Goal: Task Accomplishment & Management: Manage account settings

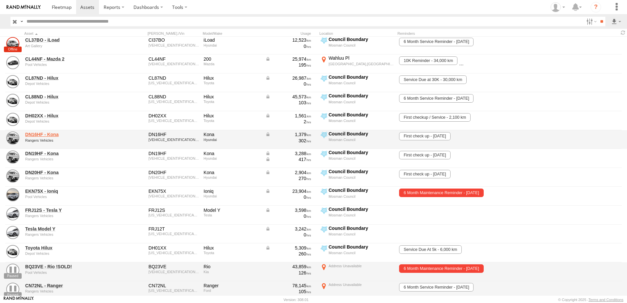
scroll to position [98, 0]
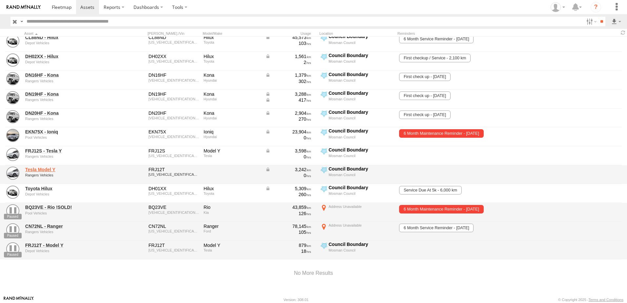
click at [47, 169] on link "Tesla Model Y" at bounding box center [70, 170] width 90 height 6
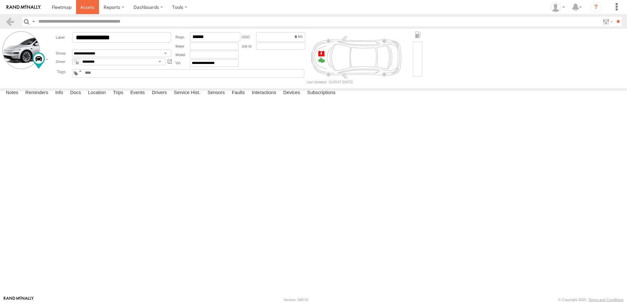
click at [80, 7] on span at bounding box center [87, 7] width 14 height 6
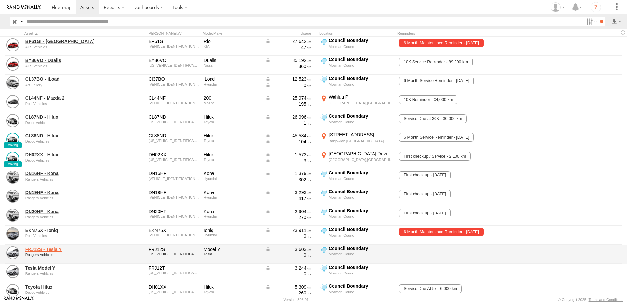
click at [43, 248] on link "FRJ12S - Tesla Y" at bounding box center [70, 249] width 90 height 6
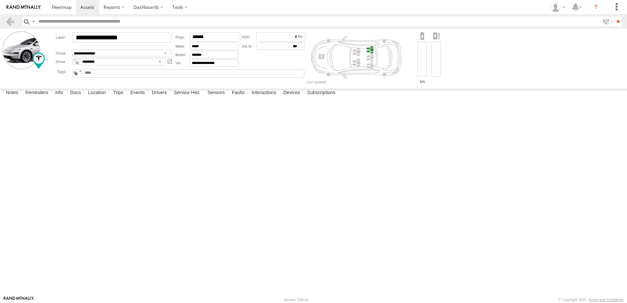
click at [22, 32] on form "**********" at bounding box center [313, 57] width 623 height 52
click at [89, 9] on span at bounding box center [87, 7] width 14 height 6
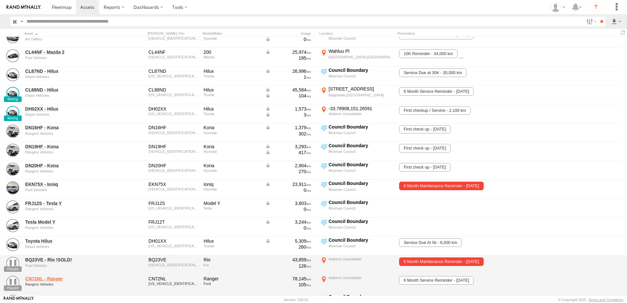
scroll to position [103, 0]
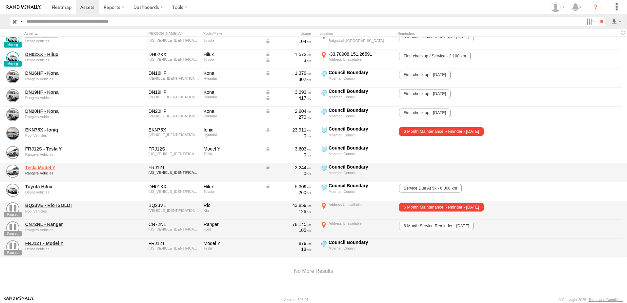
click at [48, 165] on link "Tesla Model Y" at bounding box center [70, 168] width 90 height 6
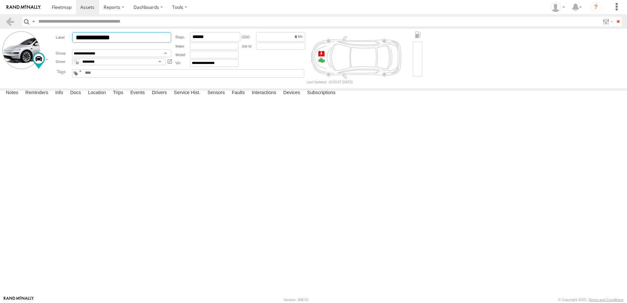
drag, startPoint x: 114, startPoint y: 35, endPoint x: 55, endPoint y: 27, distance: 59.6
click at [58, 32] on div "**********" at bounding box center [114, 37] width 117 height 10
paste input "***"
click at [99, 36] on input "**********" at bounding box center [121, 37] width 99 height 10
type input "**********"
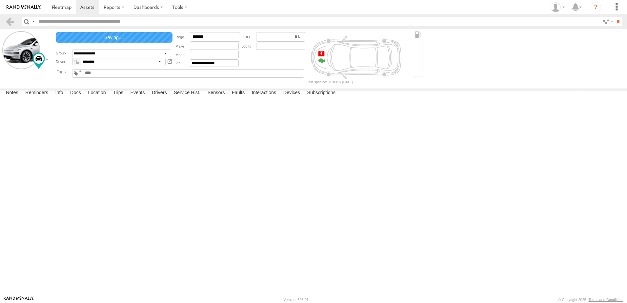
drag, startPoint x: 72, startPoint y: 177, endPoint x: 64, endPoint y: 86, distance: 91.3
click at [0, 0] on div at bounding box center [0, 0] width 0 height 0
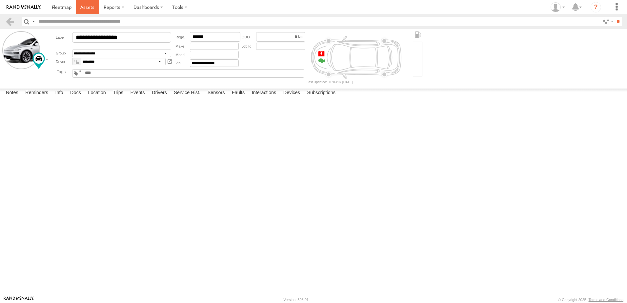
click at [82, 7] on span at bounding box center [87, 7] width 14 height 6
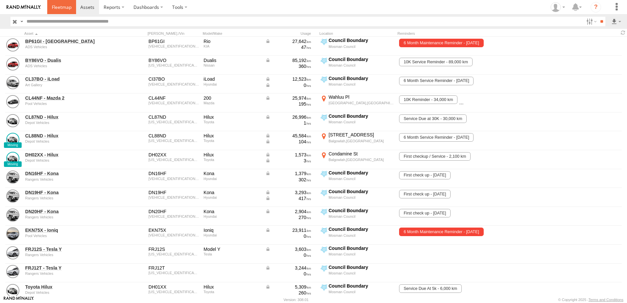
click at [66, 7] on span at bounding box center [62, 7] width 20 height 6
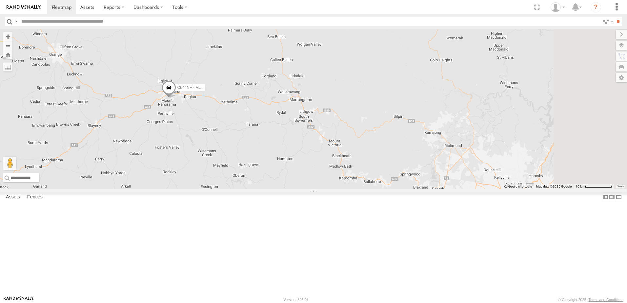
drag, startPoint x: 404, startPoint y: 191, endPoint x: 367, endPoint y: 183, distance: 38.3
click at [367, 183] on div "CL44NF - Mazda 2" at bounding box center [313, 109] width 627 height 160
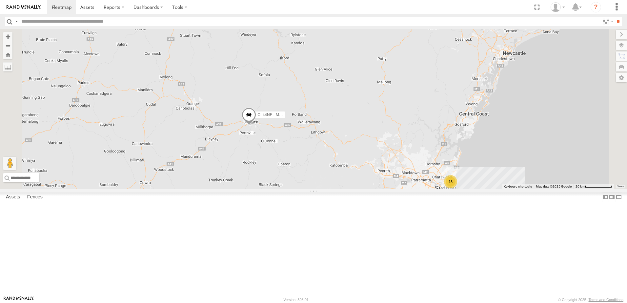
click at [565, 189] on div "CL44NF - Mazda 2 13" at bounding box center [313, 109] width 627 height 160
click at [607, 189] on div "CL44NF - Mazda 2 13" at bounding box center [313, 109] width 627 height 160
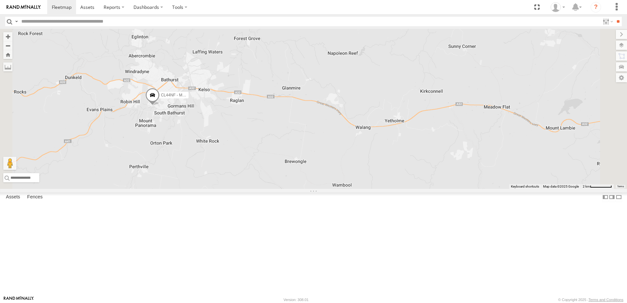
click at [566, 123] on div "CL44NF - Mazda 2" at bounding box center [313, 109] width 627 height 160
drag, startPoint x: 532, startPoint y: 202, endPoint x: 534, endPoint y: 190, distance: 12.2
click at [533, 189] on div "CL44NF - Mazda 2" at bounding box center [313, 109] width 627 height 160
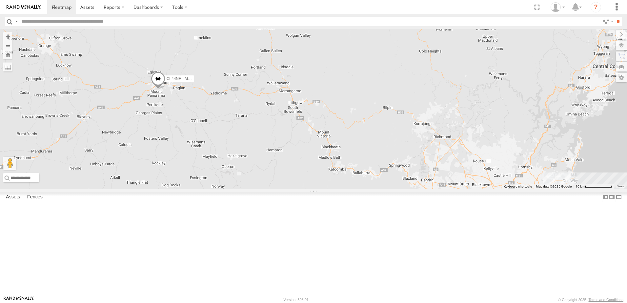
drag, startPoint x: 452, startPoint y: 237, endPoint x: 366, endPoint y: 208, distance: 90.8
click at [366, 189] on div "CL44NF - Mazda 2" at bounding box center [313, 109] width 627 height 160
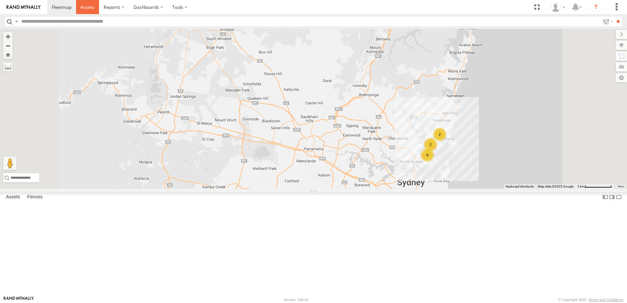
click at [85, 5] on span at bounding box center [87, 7] width 14 height 6
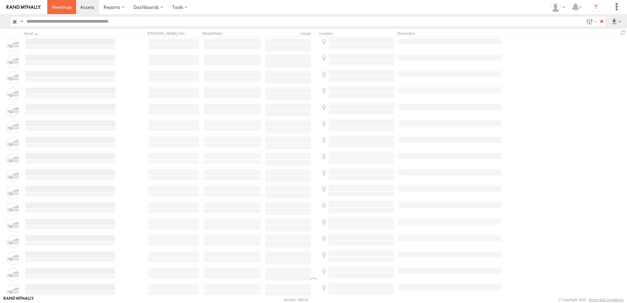
click at [66, 5] on span at bounding box center [62, 7] width 20 height 6
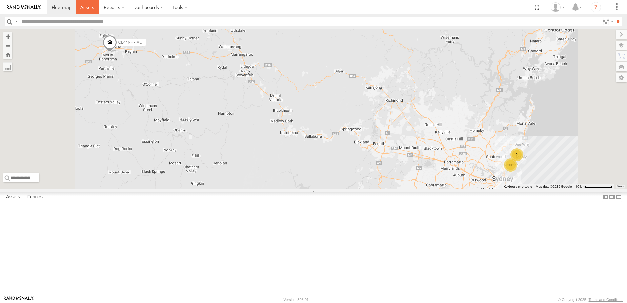
click at [87, 9] on span at bounding box center [87, 7] width 14 height 6
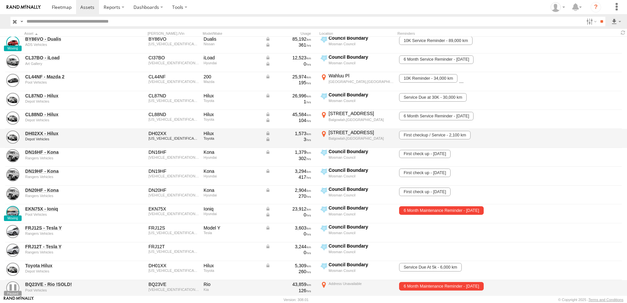
scroll to position [33, 0]
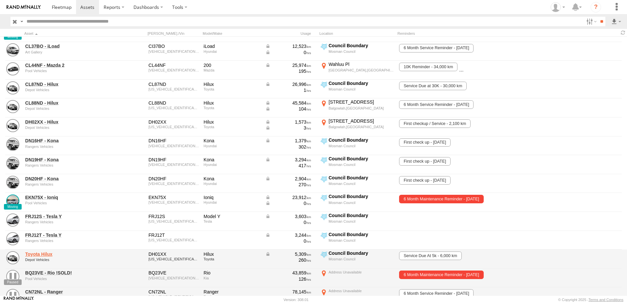
click at [40, 256] on link "Toyota Hilux" at bounding box center [70, 254] width 90 height 6
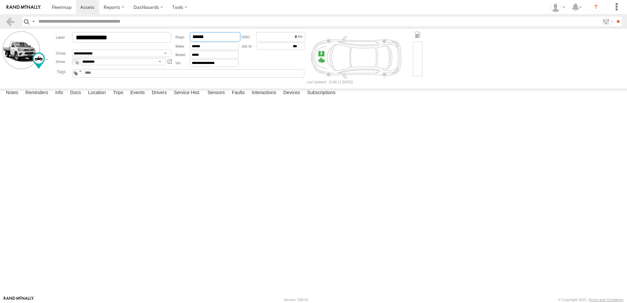
drag, startPoint x: 215, startPoint y: 37, endPoint x: 189, endPoint y: 34, distance: 26.0
click at [190, 34] on input "******" at bounding box center [215, 37] width 51 height 10
drag, startPoint x: 93, startPoint y: 37, endPoint x: 37, endPoint y: 33, distance: 56.2
click at [36, 34] on form "**********" at bounding box center [313, 57] width 623 height 52
paste input "text"
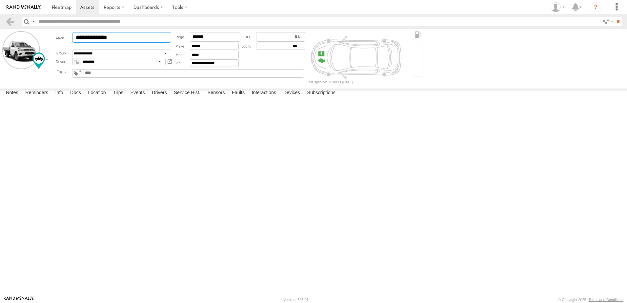
drag, startPoint x: 83, startPoint y: 35, endPoint x: 101, endPoint y: 39, distance: 18.6
click at [101, 39] on input "**********" at bounding box center [121, 37] width 99 height 10
click at [102, 35] on input "**********" at bounding box center [121, 37] width 99 height 10
type input "**********"
drag, startPoint x: 139, startPoint y: 226, endPoint x: 138, endPoint y: 223, distance: 3.3
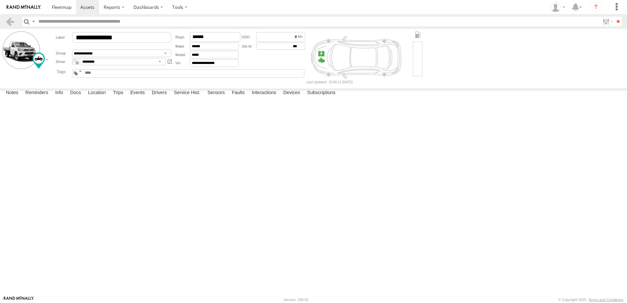
click at [0, 0] on div at bounding box center [0, 0] width 0 height 0
click at [89, 8] on span at bounding box center [87, 7] width 14 height 6
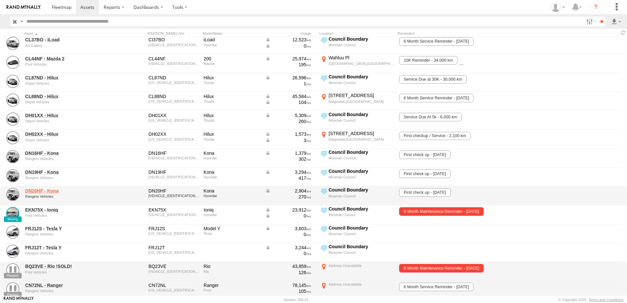
scroll to position [66, 0]
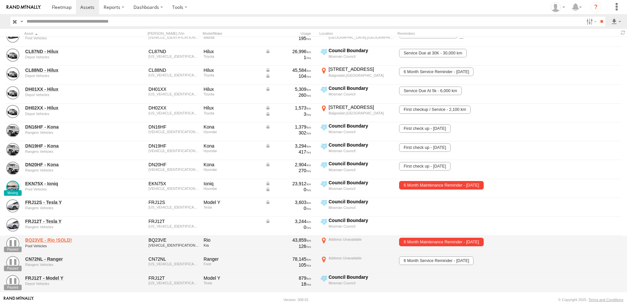
click at [53, 240] on link "BQ23VE - Rio !SOLD!" at bounding box center [70, 240] width 90 height 6
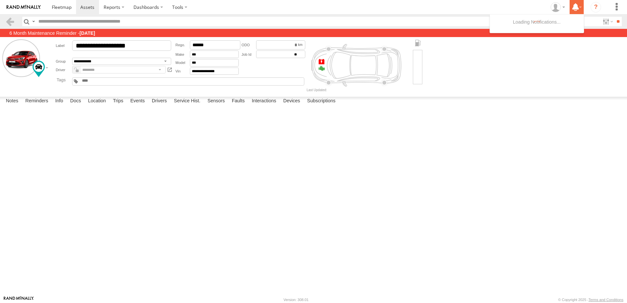
click at [580, 5] on icon at bounding box center [576, 7] width 12 height 8
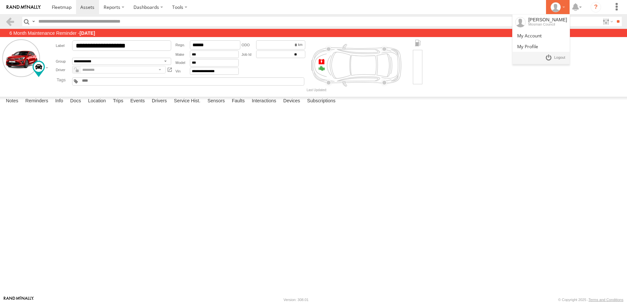
click at [565, 7] on div at bounding box center [557, 7] width 19 height 10
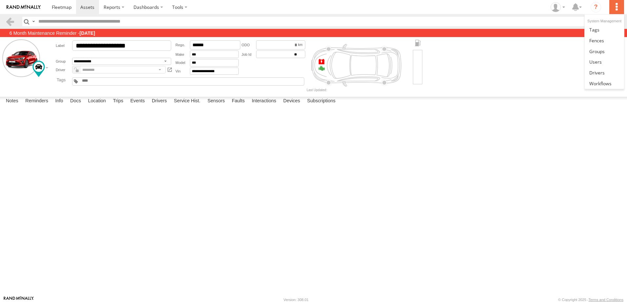
click at [614, 7] on label at bounding box center [616, 7] width 14 height 14
click at [0, 0] on div at bounding box center [0, 0] width 0 height 0
click at [140, 106] on label "Events" at bounding box center [137, 101] width 21 height 9
click at [332, 106] on label "Subscriptions" at bounding box center [321, 101] width 35 height 9
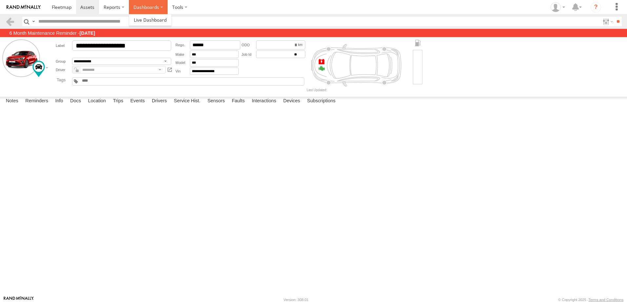
click at [161, 7] on label "Dashboards" at bounding box center [148, 7] width 39 height 14
click at [158, 14] on link at bounding box center [150, 19] width 42 height 11
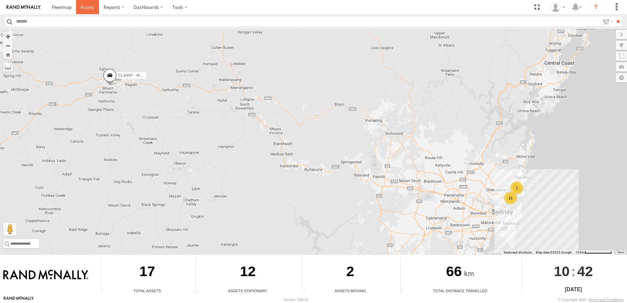
click at [91, 9] on span at bounding box center [87, 7] width 14 height 6
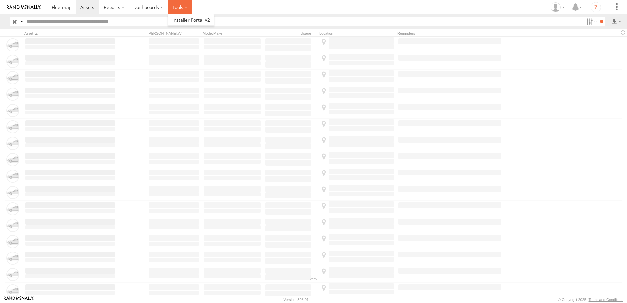
click at [186, 8] on label at bounding box center [180, 7] width 24 height 14
click at [188, 20] on span at bounding box center [191, 20] width 37 height 6
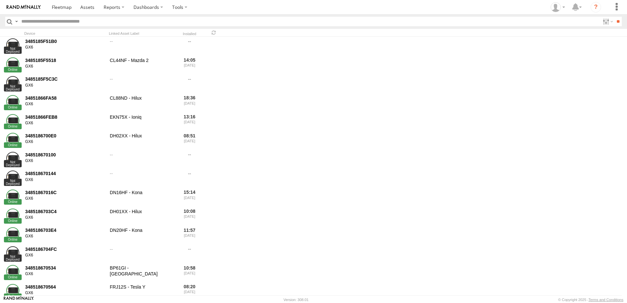
click at [42, 34] on div "Device" at bounding box center [65, 33] width 82 height 5
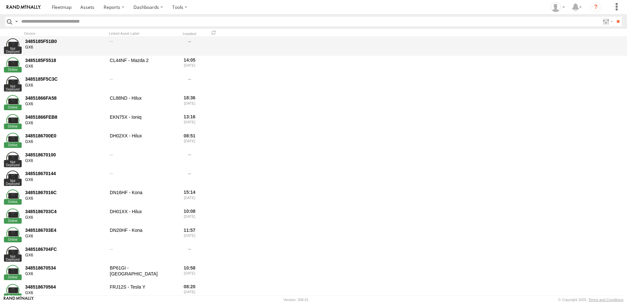
click at [43, 40] on div "3485185F51B0" at bounding box center [65, 41] width 80 height 6
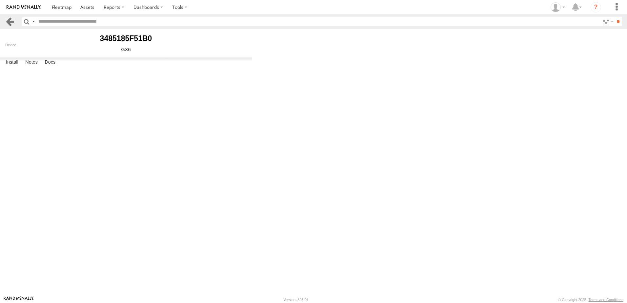
click at [9, 21] on link at bounding box center [10, 22] width 10 height 10
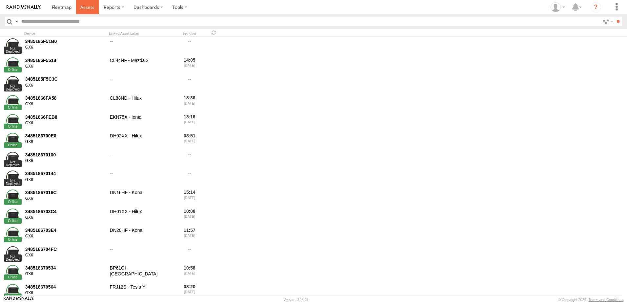
click at [86, 7] on span at bounding box center [87, 7] width 14 height 6
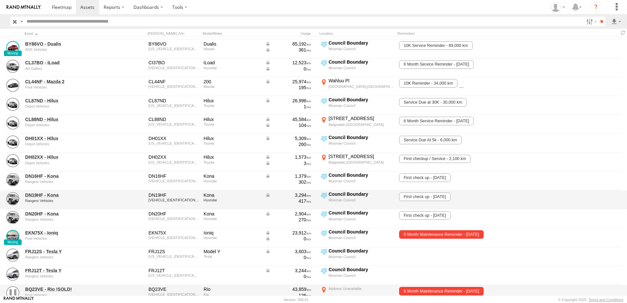
scroll to position [103, 0]
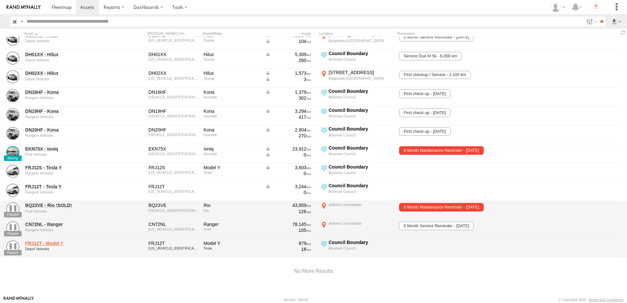
click at [54, 241] on link "FRJ12T - Model Y" at bounding box center [70, 243] width 90 height 6
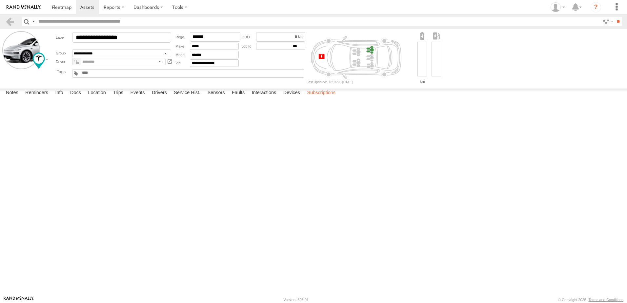
click at [307, 98] on label "Subscriptions" at bounding box center [321, 93] width 35 height 9
click at [292, 98] on label "Devices" at bounding box center [291, 93] width 23 height 9
click at [320, 98] on label "Subscriptions" at bounding box center [321, 93] width 35 height 9
click at [42, 98] on label "Reminders" at bounding box center [37, 93] width 30 height 9
click at [66, 98] on label "Info" at bounding box center [59, 93] width 14 height 9
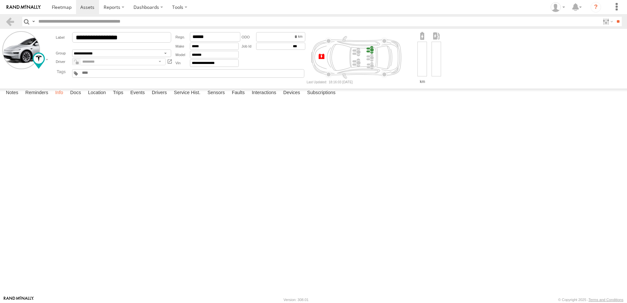
click at [53, 98] on label "Info" at bounding box center [59, 93] width 14 height 9
click at [19, 98] on label "Notes" at bounding box center [12, 93] width 19 height 9
drag, startPoint x: 145, startPoint y: 38, endPoint x: 57, endPoint y: 38, distance: 87.3
click at [58, 38] on div "**********" at bounding box center [114, 37] width 117 height 10
click at [218, 84] on body "?" at bounding box center [313, 151] width 627 height 303
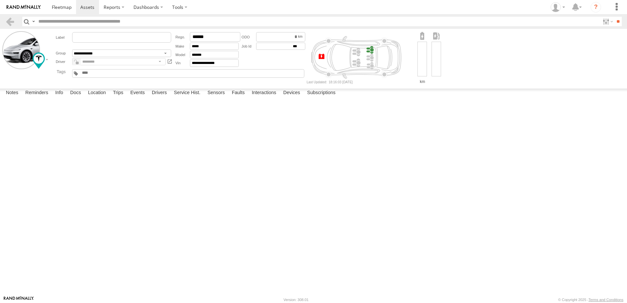
click at [0, 0] on label "Close" at bounding box center [0, 0] width 0 height 0
click at [0, 0] on div "Tuesday, 12th August 2025 14:24 12/08/2025 New Tracker CC8DA2279E3C installed 2…" at bounding box center [0, 0] width 0 height 0
click at [83, 7] on span at bounding box center [87, 7] width 14 height 6
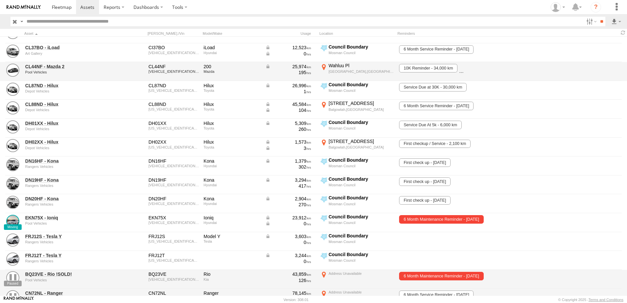
scroll to position [103, 0]
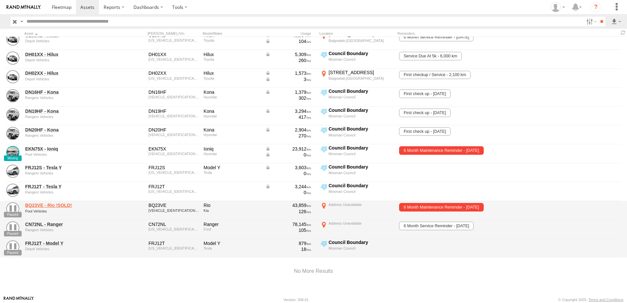
click at [55, 204] on link "BQ23VE - Rio !SOLD!" at bounding box center [70, 205] width 90 height 6
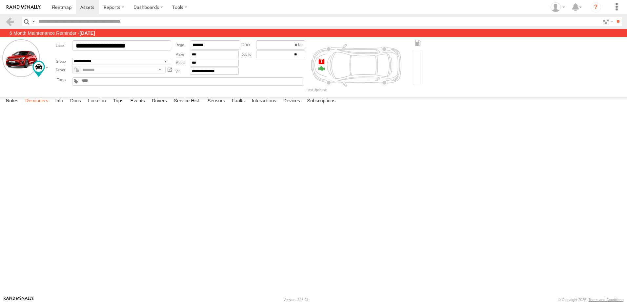
click at [44, 106] on label "Reminders" at bounding box center [37, 101] width 30 height 9
click at [0, 0] on div "Date/Time 6 Month Maintenance Reminder 01/08/2025 01/08/2025 06/08/2025 06/08/2…" at bounding box center [0, 0] width 0 height 0
click at [183, 6] on label at bounding box center [180, 7] width 24 height 14
click at [160, 7] on label "Dashboards" at bounding box center [148, 7] width 39 height 14
click at [607, 23] on label at bounding box center [607, 22] width 14 height 10
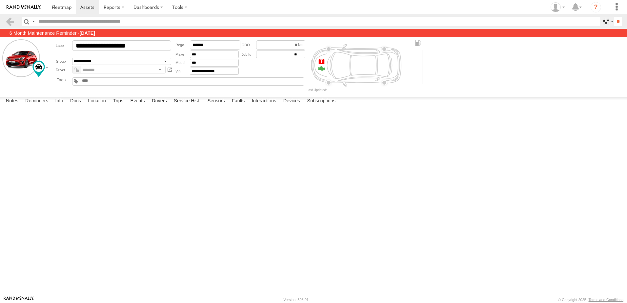
click at [607, 23] on label at bounding box center [607, 22] width 14 height 10
click at [597, 9] on icon "?" at bounding box center [596, 7] width 10 height 10
click at [0, 0] on div "Date/Time 6 Month Maintenance Reminder 01/08/2025 01/08/2025 06/08/2025 06/08/2…" at bounding box center [0, 0] width 0 height 0
click at [46, 67] on div at bounding box center [79, 66] width 94 height 11
click at [6, 87] on div at bounding box center [23, 65] width 43 height 52
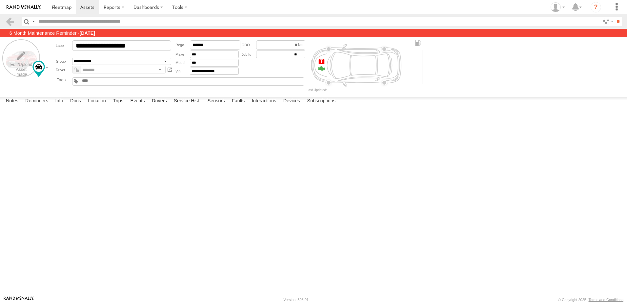
click at [21, 63] on label at bounding box center [21, 58] width 38 height 38
click at [0, 0] on label "Close" at bounding box center [0, 0] width 0 height 0
click at [86, 32] on strong "07/08/2025" at bounding box center [87, 33] width 16 height 5
drag, startPoint x: 86, startPoint y: 32, endPoint x: 58, endPoint y: 31, distance: 28.6
click at [58, 31] on label "6 Month Maintenance Reminder - 07/08/2025" at bounding box center [313, 33] width 627 height 8
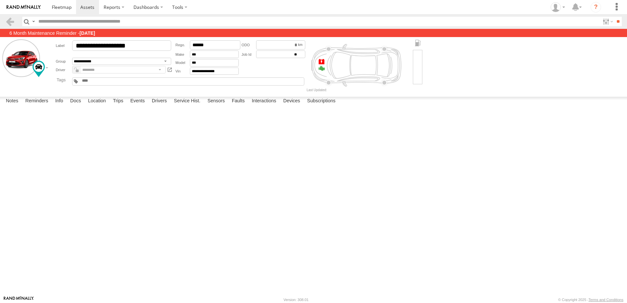
click at [34, 32] on label "6 Month Maintenance Reminder - 07/08/2025" at bounding box center [313, 33] width 627 height 8
drag, startPoint x: 34, startPoint y: 32, endPoint x: 23, endPoint y: 31, distance: 11.2
click at [23, 31] on label "6 Month Maintenance Reminder - 07/08/2025" at bounding box center [313, 33] width 627 height 8
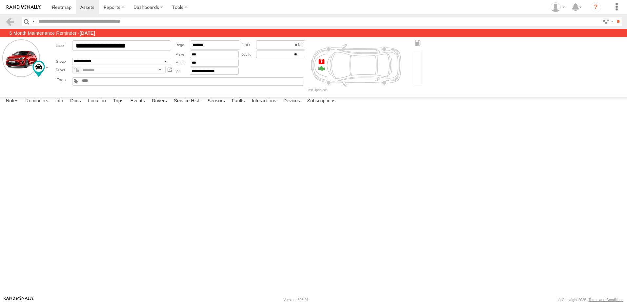
click at [32, 19] on label at bounding box center [33, 22] width 5 height 10
click at [4, 88] on div at bounding box center [23, 65] width 43 height 52
click at [0, 0] on div "Date/Time" at bounding box center [0, 0] width 0 height 0
click at [135, 83] on div "Art Gallery Community Services Depot Vehicles Pool Cars Rangers Vehicles" at bounding box center [188, 81] width 232 height 9
click at [289, 49] on input "********" at bounding box center [280, 45] width 49 height 10
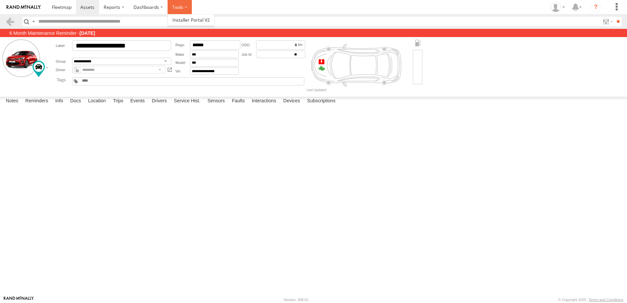
click at [182, 6] on label at bounding box center [180, 7] width 24 height 14
click at [183, 6] on label at bounding box center [180, 7] width 24 height 14
click at [161, 6] on label "Dashboards" at bounding box center [148, 7] width 39 height 14
click at [176, 6] on label at bounding box center [180, 7] width 24 height 14
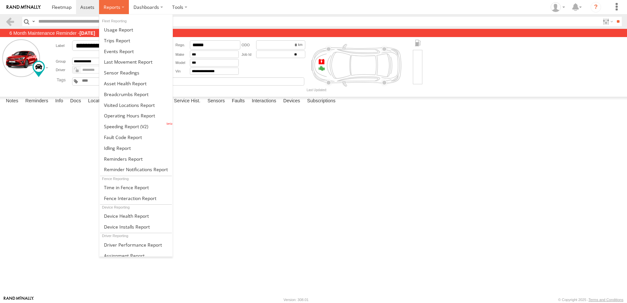
click at [116, 5] on span at bounding box center [112, 7] width 17 height 6
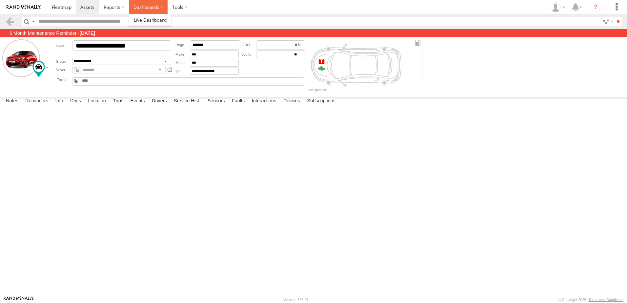
click at [159, 7] on label "Dashboards" at bounding box center [148, 7] width 39 height 14
click at [183, 7] on label at bounding box center [180, 7] width 24 height 14
click at [89, 7] on span at bounding box center [87, 7] width 14 height 6
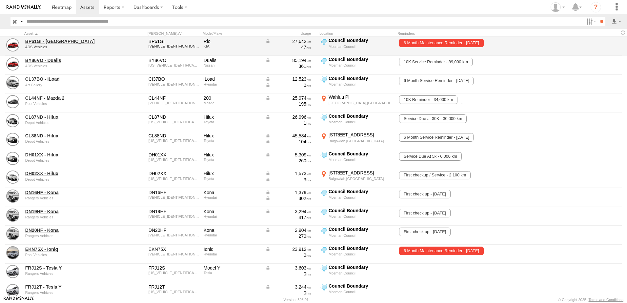
drag, startPoint x: 607, startPoint y: 49, endPoint x: 408, endPoint y: 38, distance: 199.7
click at [408, 38] on div "BP61GI - Rio ADS Vehicles BP61GI [VEHICLE_IDENTIFICATION_NUMBER] Rio KIA 27,642…" at bounding box center [313, 46] width 627 height 19
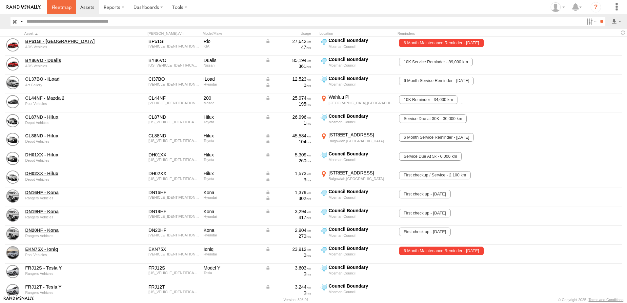
click at [66, 9] on span at bounding box center [62, 7] width 20 height 6
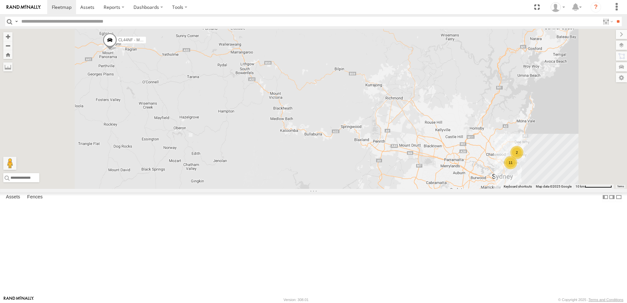
click at [0, 0] on link at bounding box center [0, 0] width 0 height 0
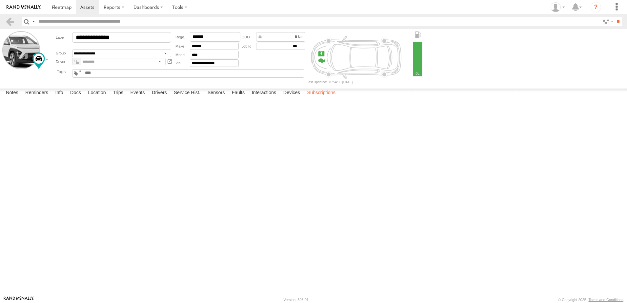
click at [336, 98] on label "Subscriptions" at bounding box center [321, 93] width 35 height 9
click at [293, 98] on label "Devices" at bounding box center [291, 93] width 23 height 9
click at [252, 98] on label "Interactions" at bounding box center [264, 93] width 31 height 9
click at [232, 98] on label "Faults" at bounding box center [238, 93] width 19 height 9
click at [212, 98] on label "Sensors" at bounding box center [216, 93] width 24 height 9
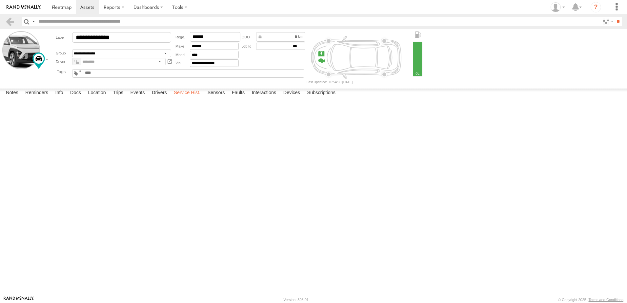
click at [192, 98] on label "Service Hist." at bounding box center [187, 93] width 33 height 9
click at [166, 98] on label "Drivers" at bounding box center [160, 93] width 22 height 9
click at [0, 0] on div at bounding box center [0, 0] width 0 height 0
click at [85, 10] on span at bounding box center [87, 7] width 14 height 6
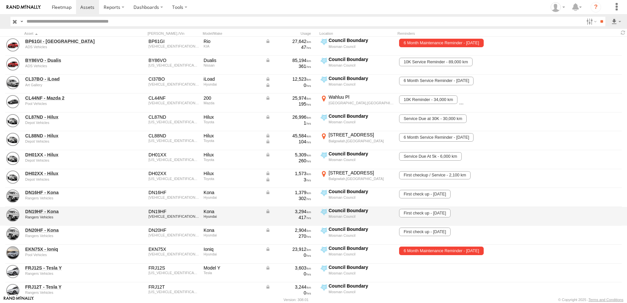
drag, startPoint x: 36, startPoint y: 268, endPoint x: 498, endPoint y: 218, distance: 464.2
click at [499, 218] on div "First check up - [DATE]" at bounding box center [450, 217] width 105 height 18
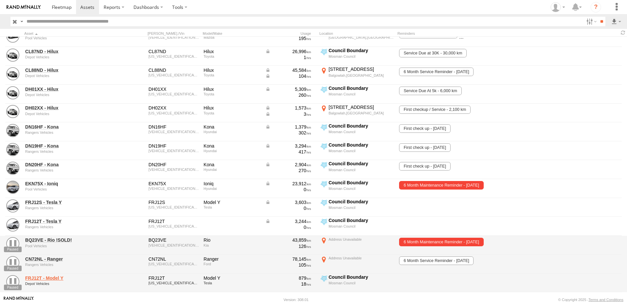
scroll to position [103, 0]
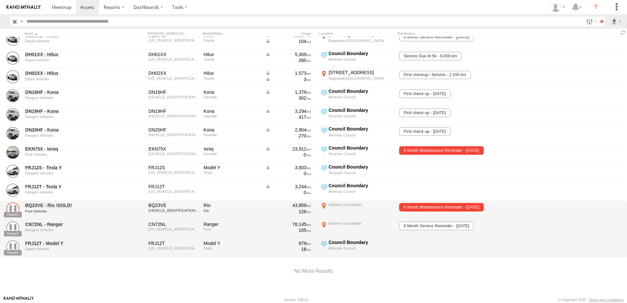
click at [11, 207] on link at bounding box center [12, 208] width 13 height 13
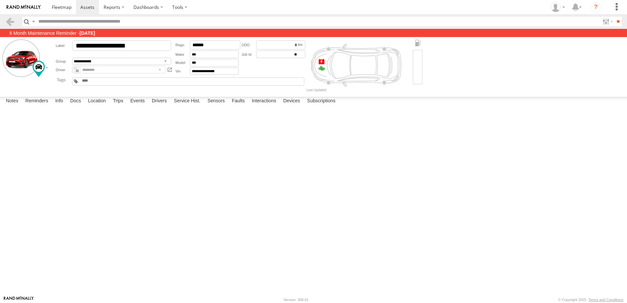
click at [32, 20] on label at bounding box center [33, 22] width 5 height 10
click at [0, 0] on span "Search Query" at bounding box center [0, 0] width 0 height 0
click at [0, 0] on div at bounding box center [0, 0] width 0 height 0
click at [85, 6] on span at bounding box center [87, 7] width 14 height 6
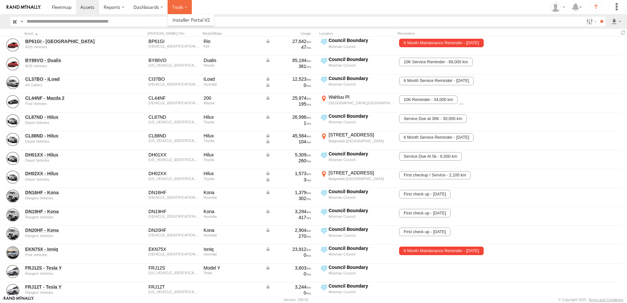
click at [181, 10] on label at bounding box center [180, 7] width 24 height 14
click at [190, 18] on span at bounding box center [191, 20] width 37 height 6
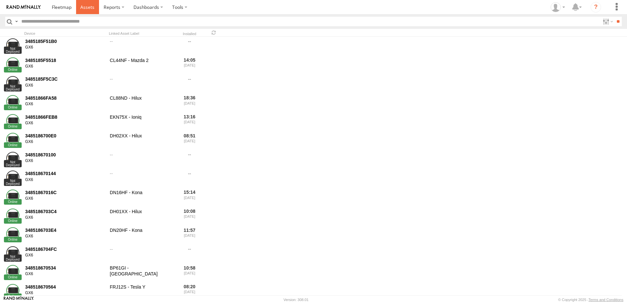
click at [90, 9] on span at bounding box center [87, 7] width 14 height 6
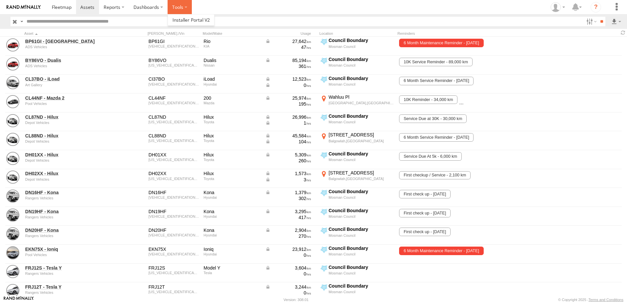
click at [179, 6] on label at bounding box center [180, 7] width 24 height 14
click at [188, 21] on span at bounding box center [191, 20] width 37 height 6
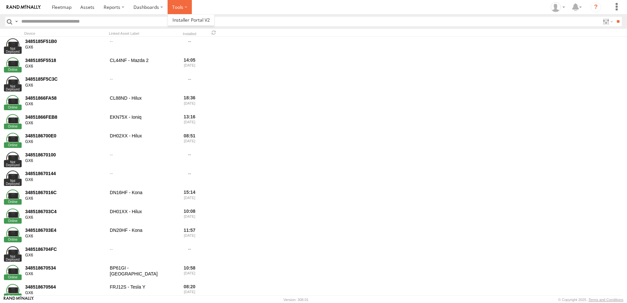
click at [183, 7] on label at bounding box center [180, 7] width 24 height 14
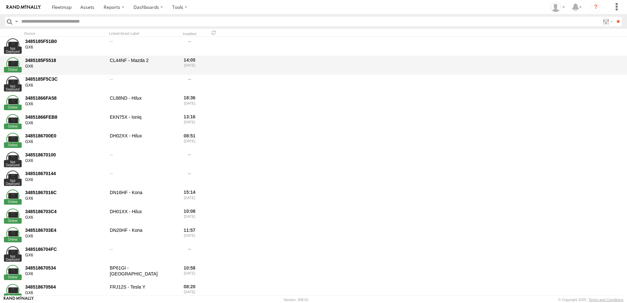
click at [264, 68] on div "3485185F5518 GX6 CL44NF - Mazda 2 14:05 [DATE]" at bounding box center [313, 65] width 627 height 19
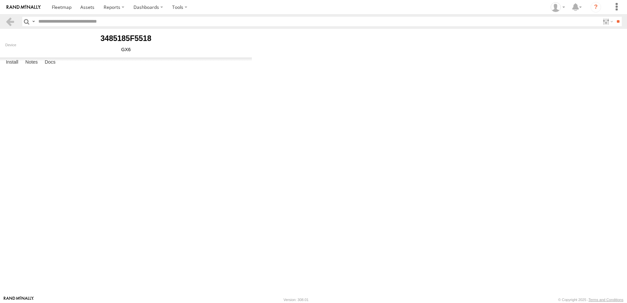
type input "**********"
select select "********"
type input "******"
type input "*****"
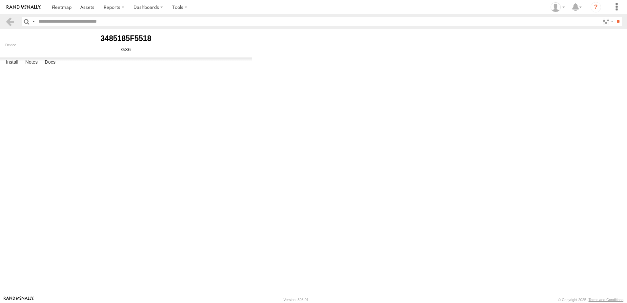
type input "**********"
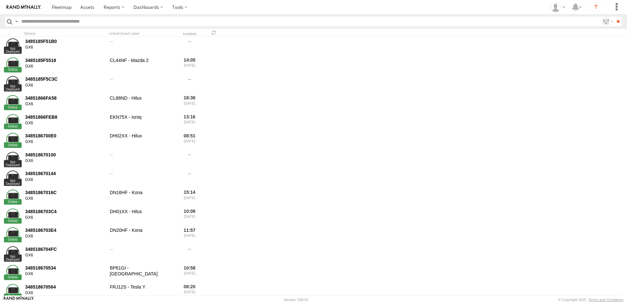
click at [50, 21] on input "text" at bounding box center [309, 22] width 581 height 10
type input "******"
click at [614, 17] on input "**" at bounding box center [618, 22] width 8 height 10
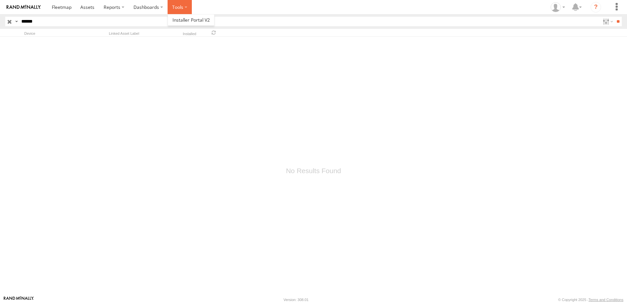
click at [175, 6] on label at bounding box center [180, 7] width 24 height 14
click at [195, 19] on span at bounding box center [191, 20] width 37 height 6
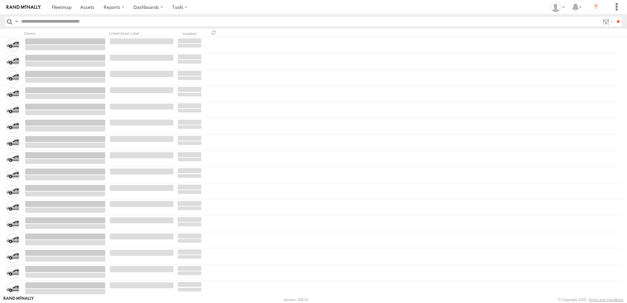
type input "******"
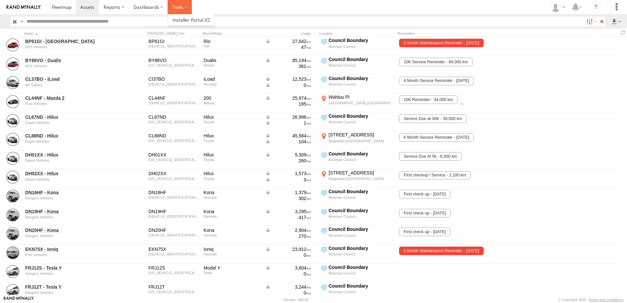
click at [188, 5] on label at bounding box center [180, 7] width 24 height 14
click at [185, 21] on span at bounding box center [191, 20] width 37 height 6
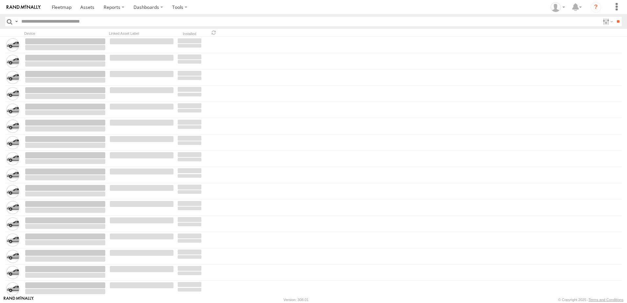
type input "******"
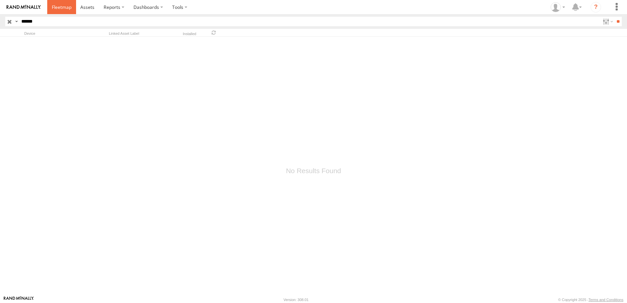
click at [67, 8] on span at bounding box center [62, 7] width 20 height 6
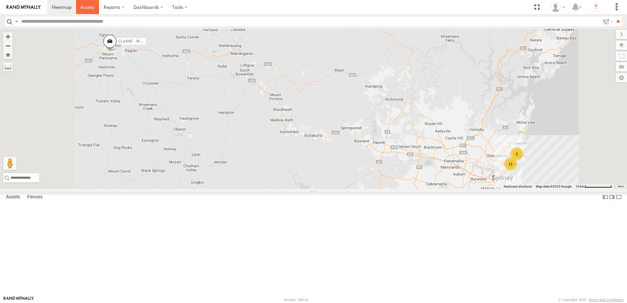
click at [87, 4] on link at bounding box center [87, 7] width 23 height 14
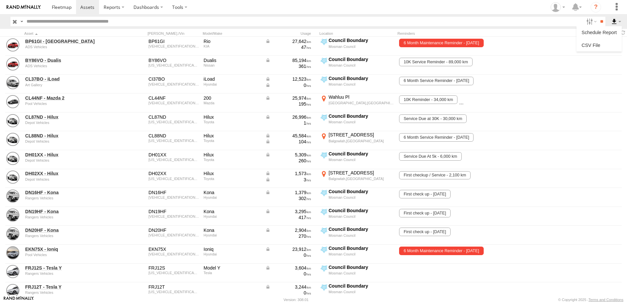
click at [619, 20] on label at bounding box center [616, 22] width 11 height 10
click at [23, 20] on label at bounding box center [21, 22] width 5 height 10
click at [593, 22] on label at bounding box center [591, 22] width 14 height 10
click at [0, 0] on span "Enabled" at bounding box center [0, 0] width 0 height 0
click at [602, 22] on input "**" at bounding box center [602, 22] width 8 height 10
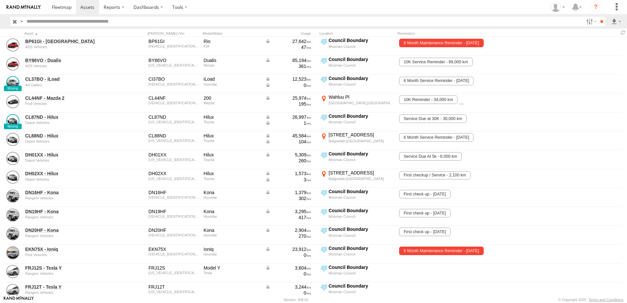
click at [0, 0] on span "Enabled" at bounding box center [0, 0] width 0 height 0
click at [585, 21] on label at bounding box center [591, 22] width 14 height 10
click at [0, 0] on span "Paused" at bounding box center [0, 0] width 0 height 0
click at [598, 20] on input "**" at bounding box center [602, 22] width 8 height 10
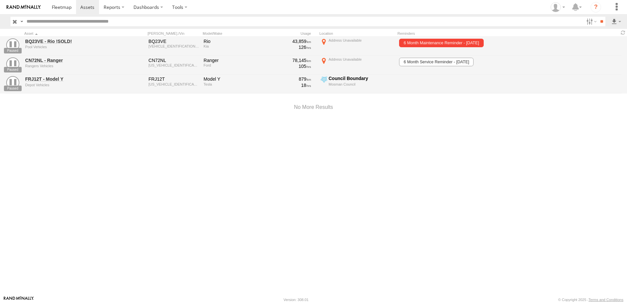
click at [0, 0] on span "Paused" at bounding box center [0, 0] width 0 height 0
click at [601, 19] on input "**" at bounding box center [602, 22] width 8 height 10
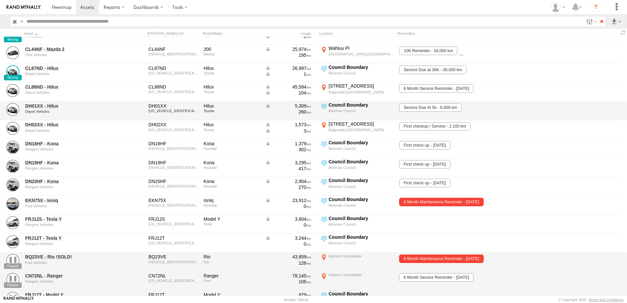
scroll to position [103, 0]
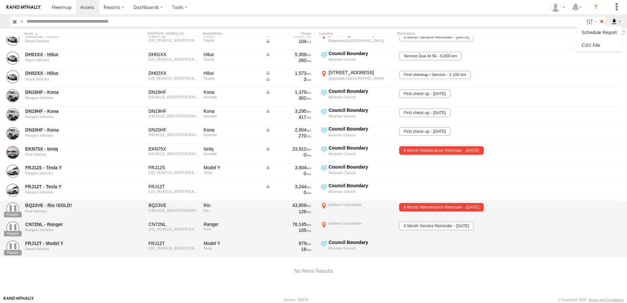
click at [620, 23] on label at bounding box center [616, 22] width 11 height 10
click at [619, 21] on label at bounding box center [616, 22] width 11 height 10
click at [84, 9] on span at bounding box center [87, 7] width 14 height 6
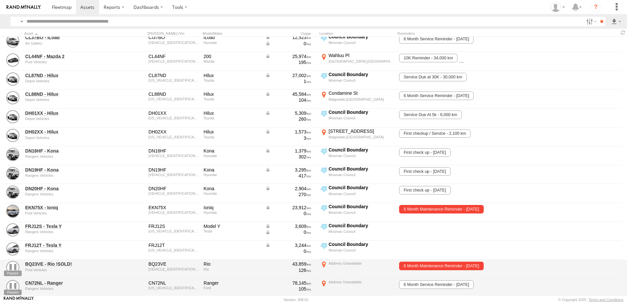
scroll to position [103, 0]
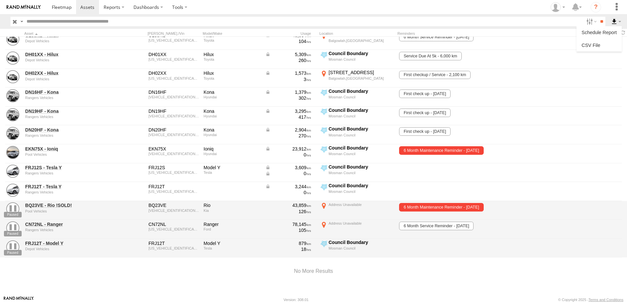
click at [620, 21] on label at bounding box center [616, 22] width 11 height 10
click at [591, 20] on label at bounding box center [591, 22] width 14 height 10
click at [0, 0] on span "Paused" at bounding box center [0, 0] width 0 height 0
click at [599, 23] on input "**" at bounding box center [602, 22] width 8 height 10
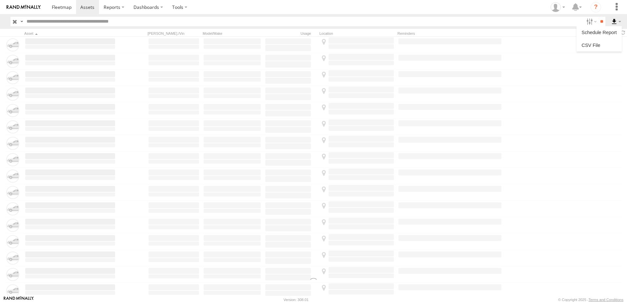
click at [617, 21] on label at bounding box center [616, 22] width 11 height 10
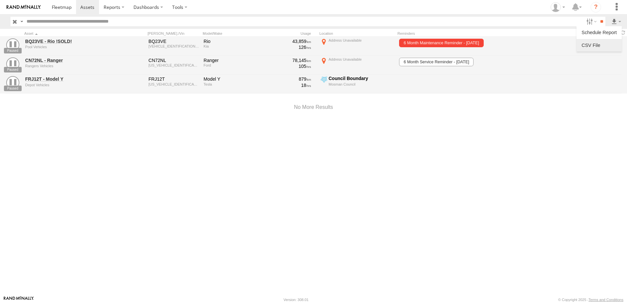
click at [597, 43] on label at bounding box center [599, 45] width 40 height 10
click at [0, 0] on button "Export" at bounding box center [0, 0] width 0 height 0
click at [0, 0] on div "CSV Export" at bounding box center [0, 0] width 0 height 0
click at [0, 0] on div "CSV Export ×" at bounding box center [0, 0] width 0 height 0
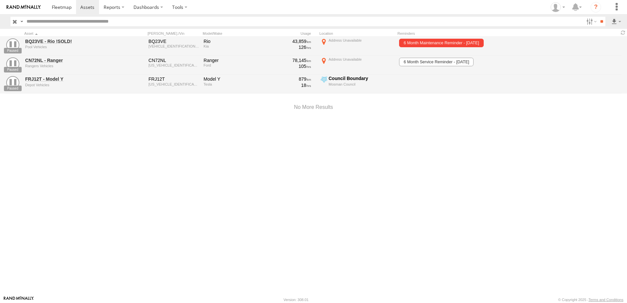
click at [0, 0] on label "×" at bounding box center [0, 0] width 0 height 0
click at [0, 0] on span "Paused" at bounding box center [0, 0] width 0 height 0
click at [602, 19] on input "**" at bounding box center [602, 22] width 8 height 10
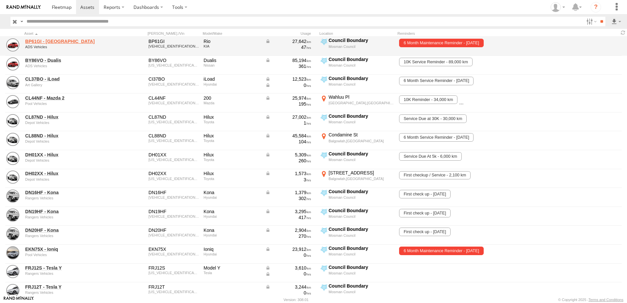
click at [49, 42] on link "BP61GI - [GEOGRAPHIC_DATA]" at bounding box center [70, 41] width 90 height 6
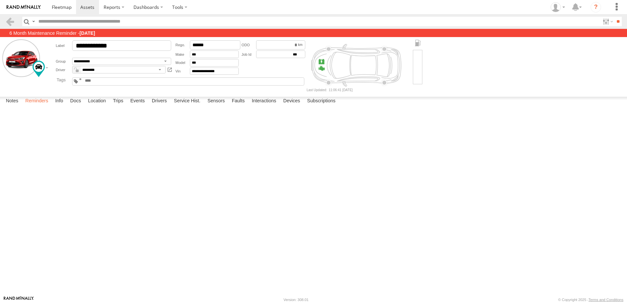
click at [42, 106] on label "Reminders" at bounding box center [37, 101] width 30 height 9
click at [183, 106] on label "Service Hist." at bounding box center [187, 101] width 33 height 9
click at [78, 106] on label "Docs" at bounding box center [75, 101] width 17 height 9
click at [35, 106] on label "Reminders" at bounding box center [37, 101] width 30 height 9
click at [0, 0] on div "Date/Time 6 Month Maintenance Reminder 01/08/2025 01/08/2025 06/08/2025 06/08/2…" at bounding box center [0, 0] width 0 height 0
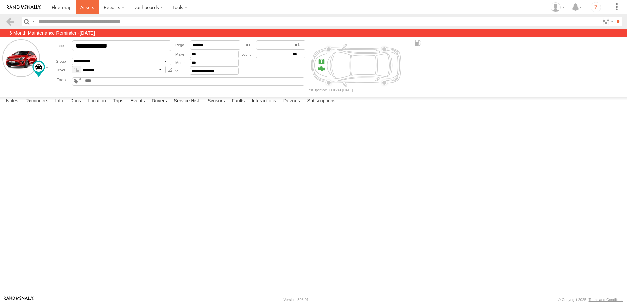
click at [86, 7] on span at bounding box center [87, 7] width 14 height 6
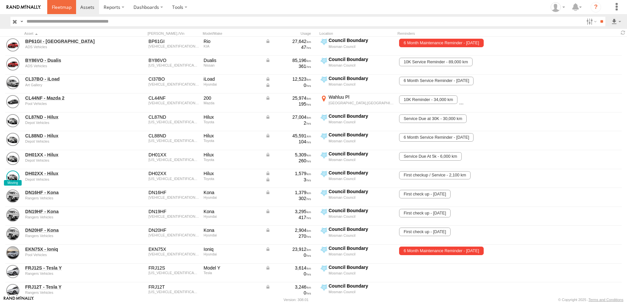
click at [63, 7] on span at bounding box center [62, 7] width 20 height 6
